Goal: Task Accomplishment & Management: Manage account settings

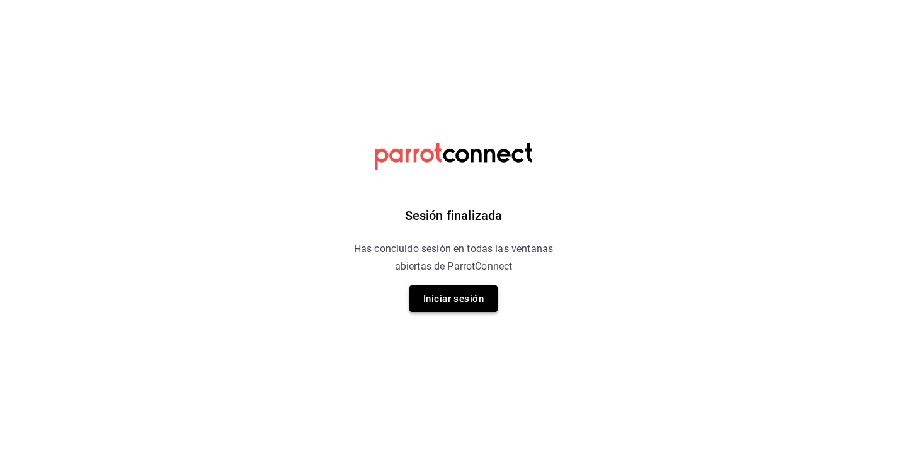
click at [432, 298] on button "Iniciar sesión" at bounding box center [453, 298] width 88 height 26
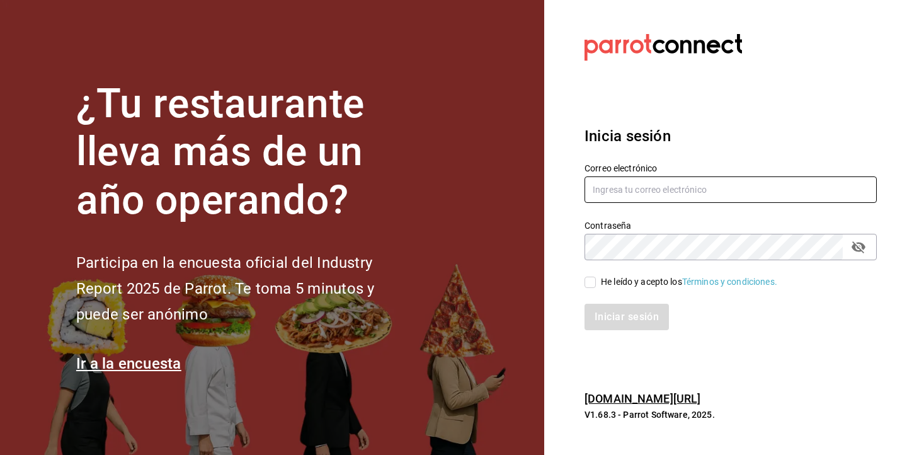
type input "[EMAIL_ADDRESS][DOMAIN_NAME]"
click at [589, 281] on input "He leído y acepto los Términos y condiciones." at bounding box center [589, 281] width 11 height 11
checkbox input "true"
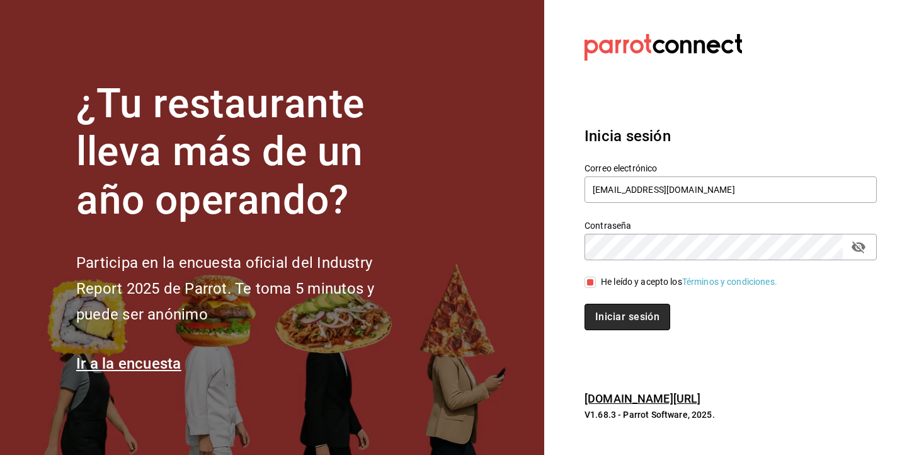
click at [626, 322] on button "Iniciar sesión" at bounding box center [627, 316] width 86 height 26
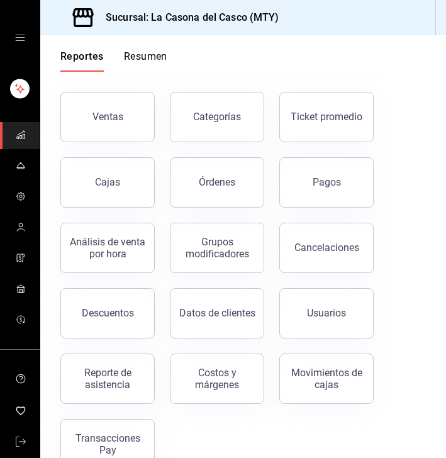
scroll to position [52, 0]
